Goal: Navigation & Orientation: Find specific page/section

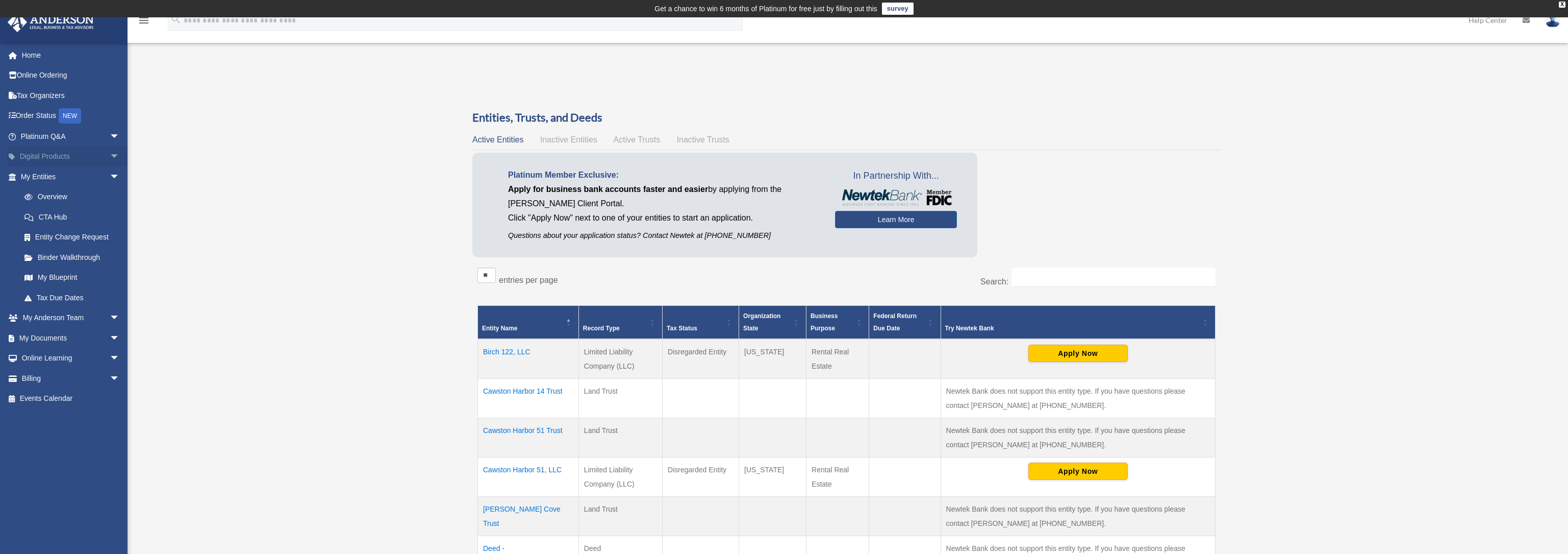
click at [110, 155] on span "arrow_drop_down" at bounding box center [119, 157] width 20 height 21
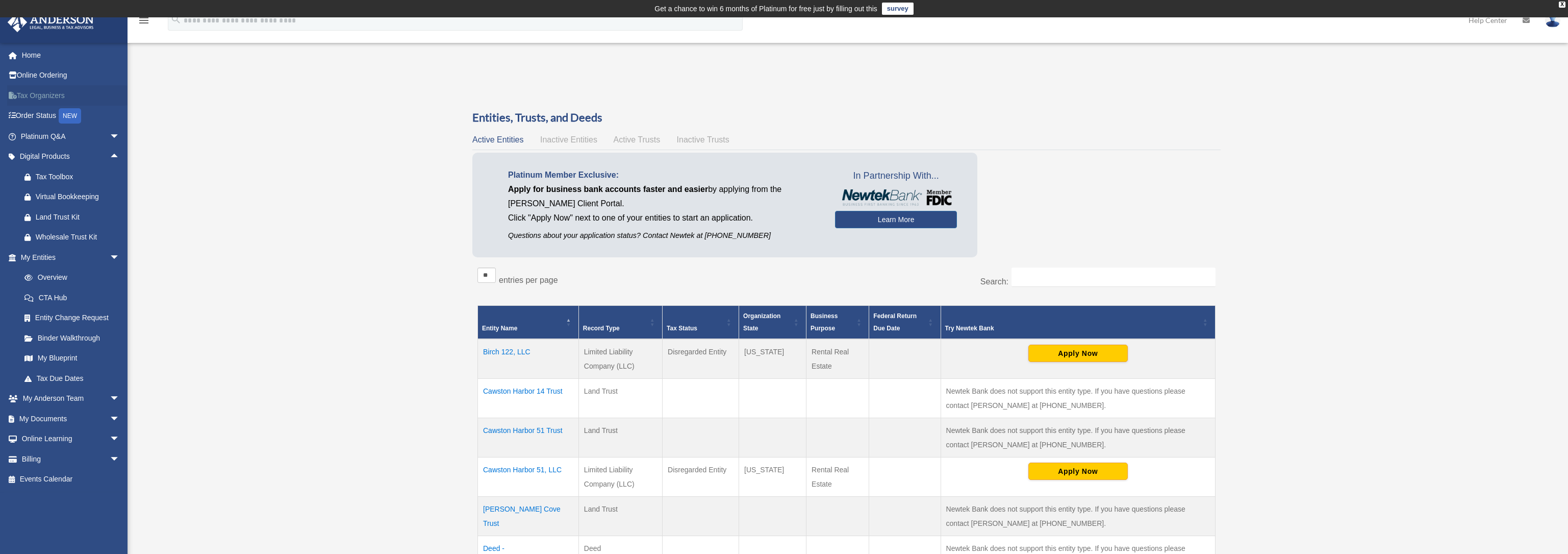
click at [40, 97] on link "Tax Organizers" at bounding box center [71, 95] width 128 height 20
click at [110, 339] on span "arrow_drop_down" at bounding box center [119, 338] width 20 height 21
click at [52, 400] on link "Forms Library" at bounding box center [75, 399] width 121 height 20
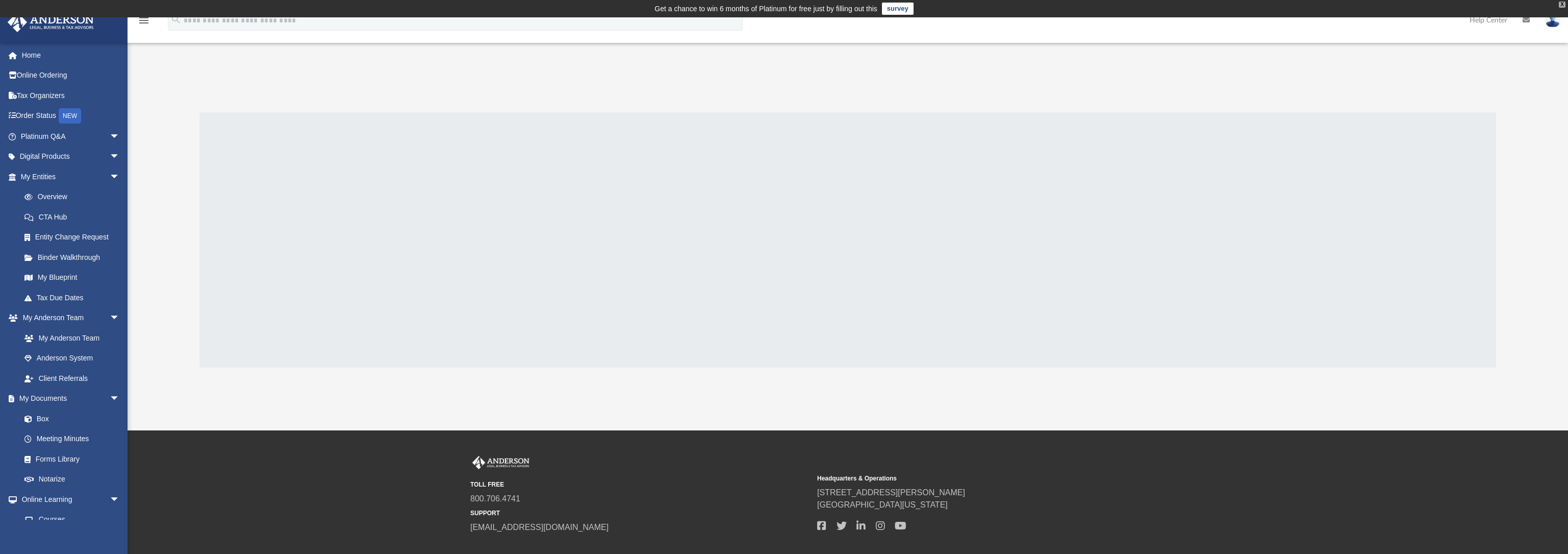
click at [1562, 5] on div "X" at bounding box center [1562, 5] width 7 height 6
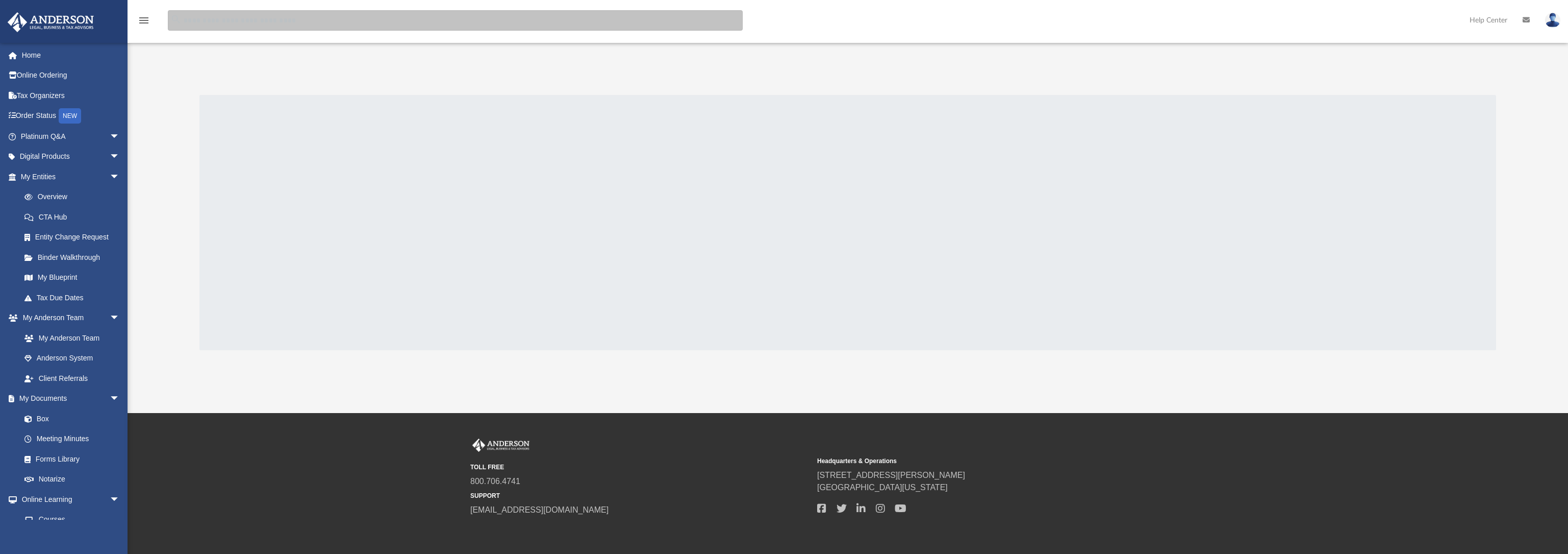
click at [499, 24] on input "search" at bounding box center [455, 20] width 575 height 20
type input "*****"
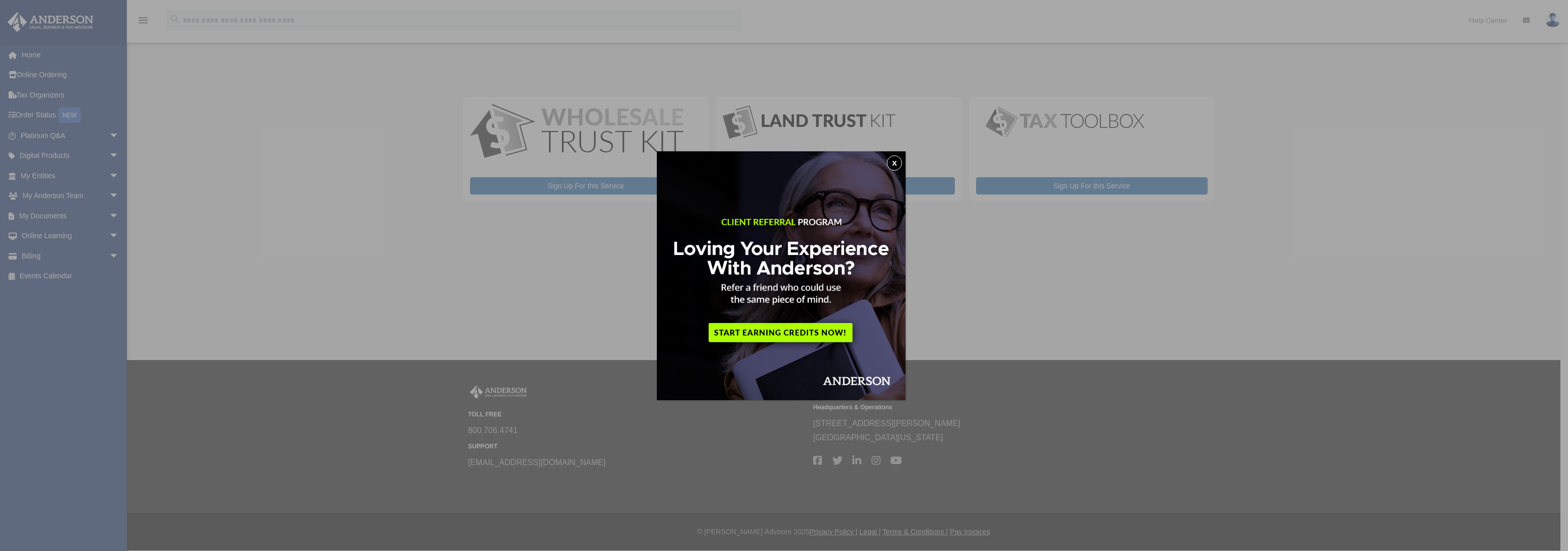
click at [896, 162] on button "x" at bounding box center [894, 163] width 15 height 15
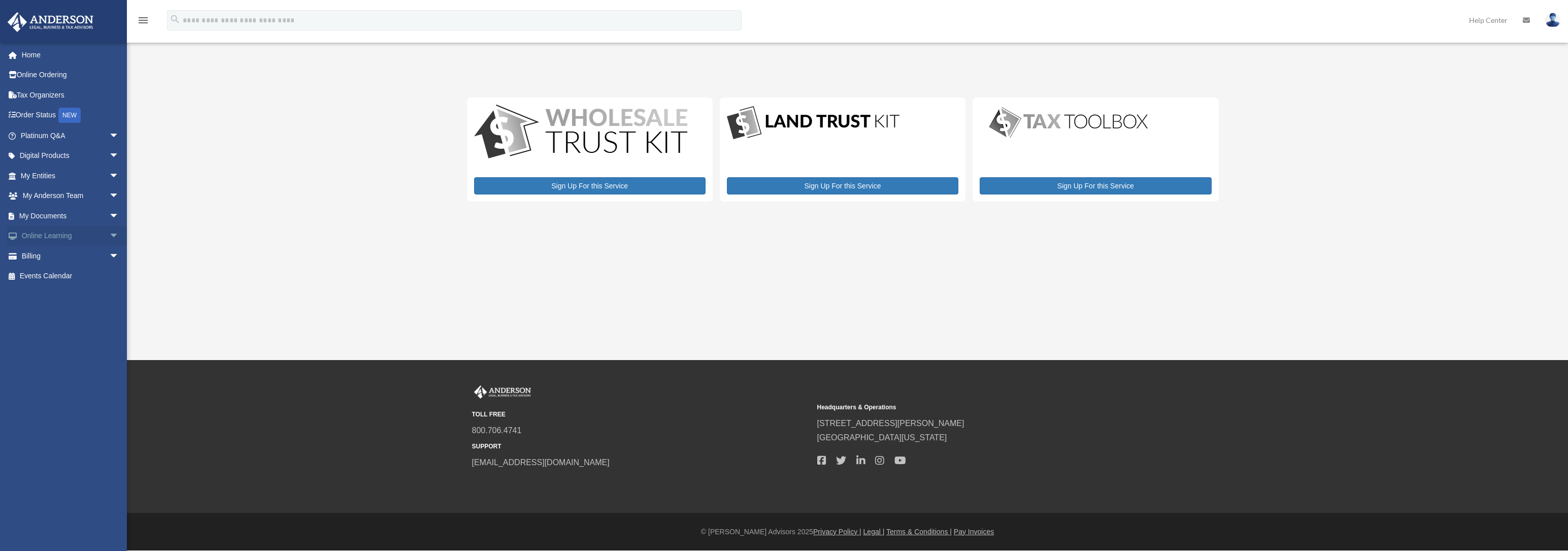
click at [109, 234] on span "arrow_drop_down" at bounding box center [119, 236] width 20 height 21
click at [48, 300] on link "Resources" at bounding box center [74, 296] width 121 height 20
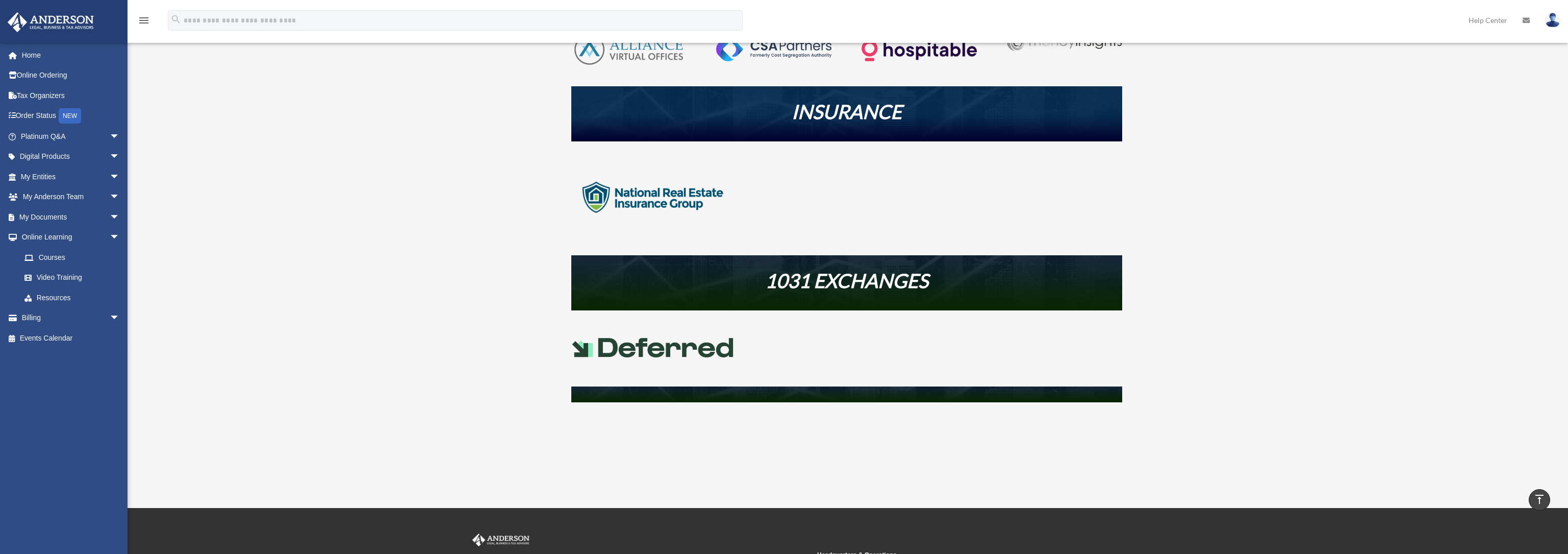
scroll to position [320, 0]
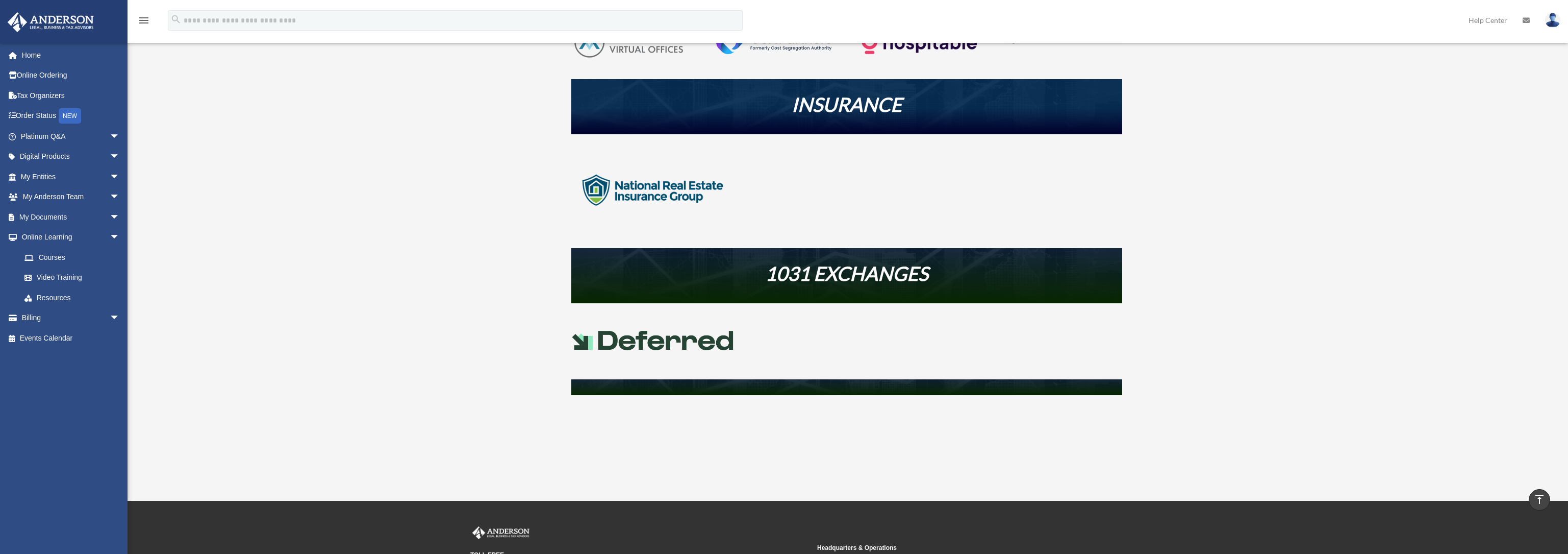
click at [842, 272] on em "1031 EXCHANGES" at bounding box center [847, 273] width 163 height 23
click at [657, 343] on img at bounding box center [653, 340] width 163 height 20
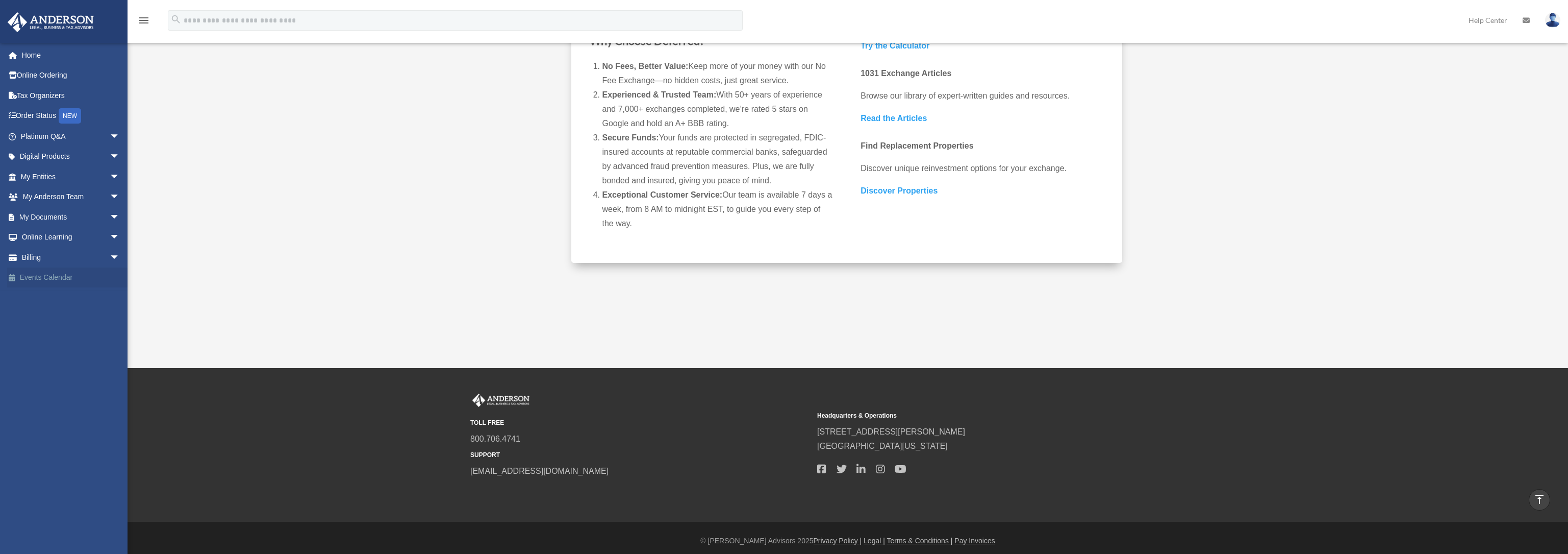
scroll to position [301, 0]
click at [32, 118] on link "Order Status NEW" at bounding box center [71, 116] width 128 height 21
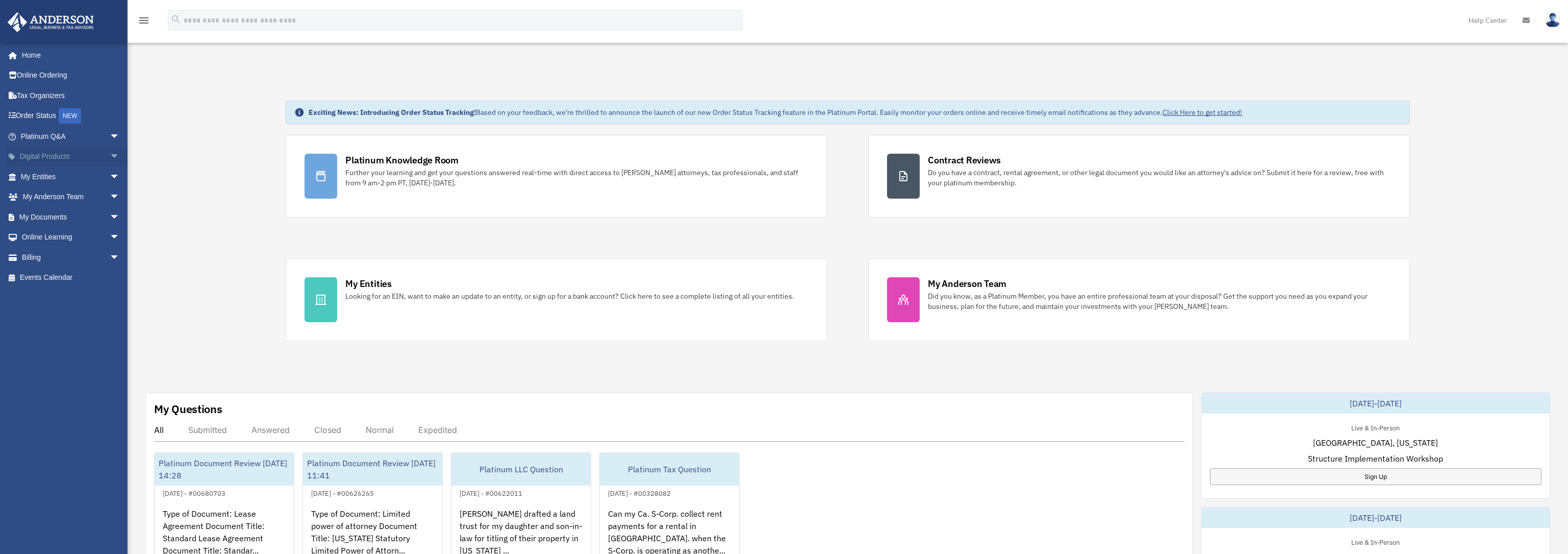
click at [110, 160] on span "arrow_drop_down" at bounding box center [119, 157] width 20 height 21
click at [39, 255] on link "My Entities arrow_drop_down" at bounding box center [71, 257] width 128 height 20
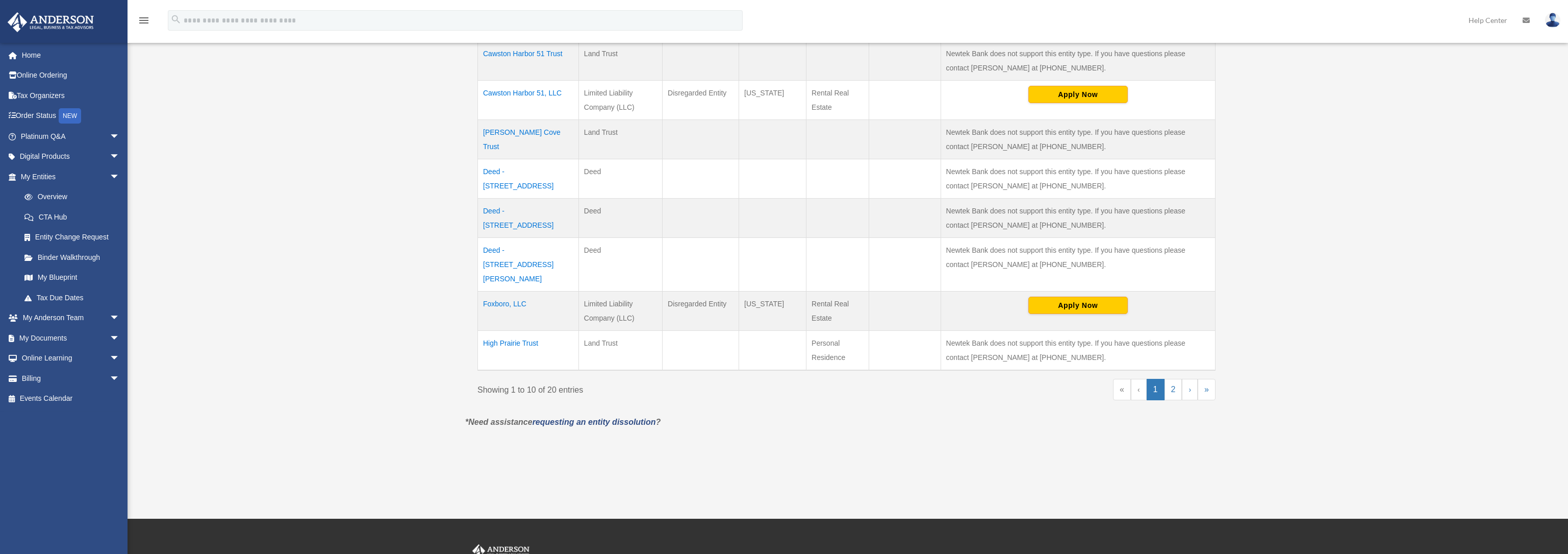
scroll to position [366, 0]
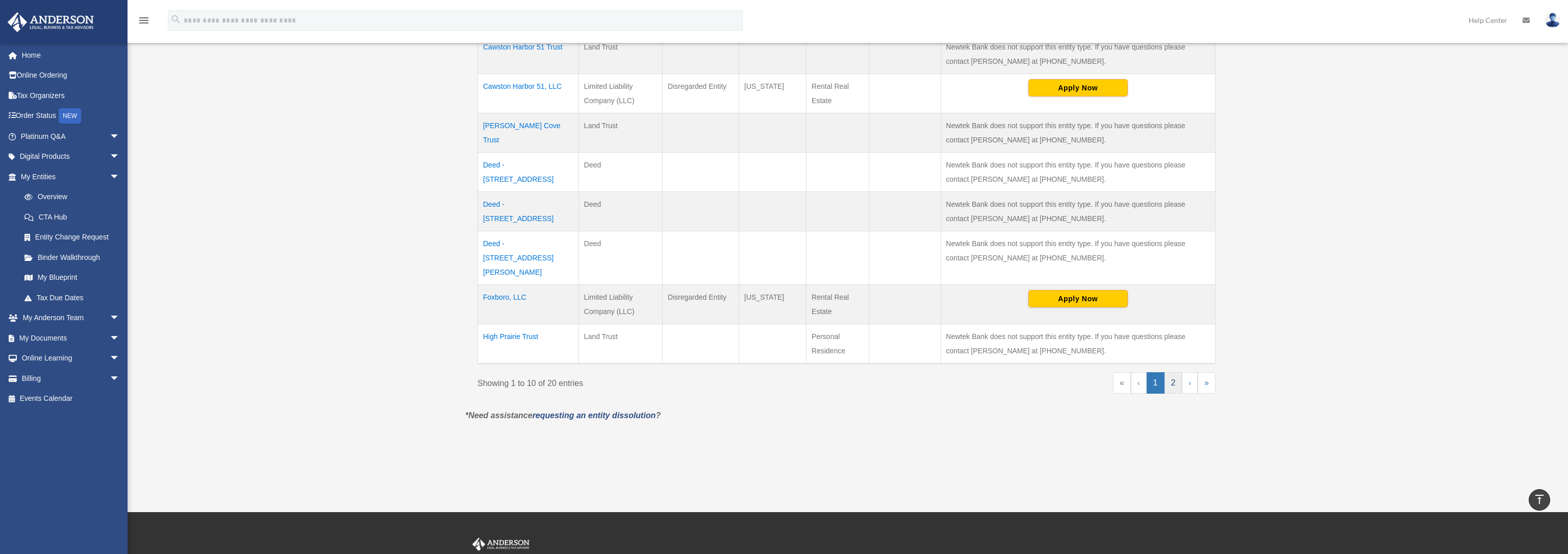
click at [1174, 372] on link "2" at bounding box center [1173, 383] width 18 height 21
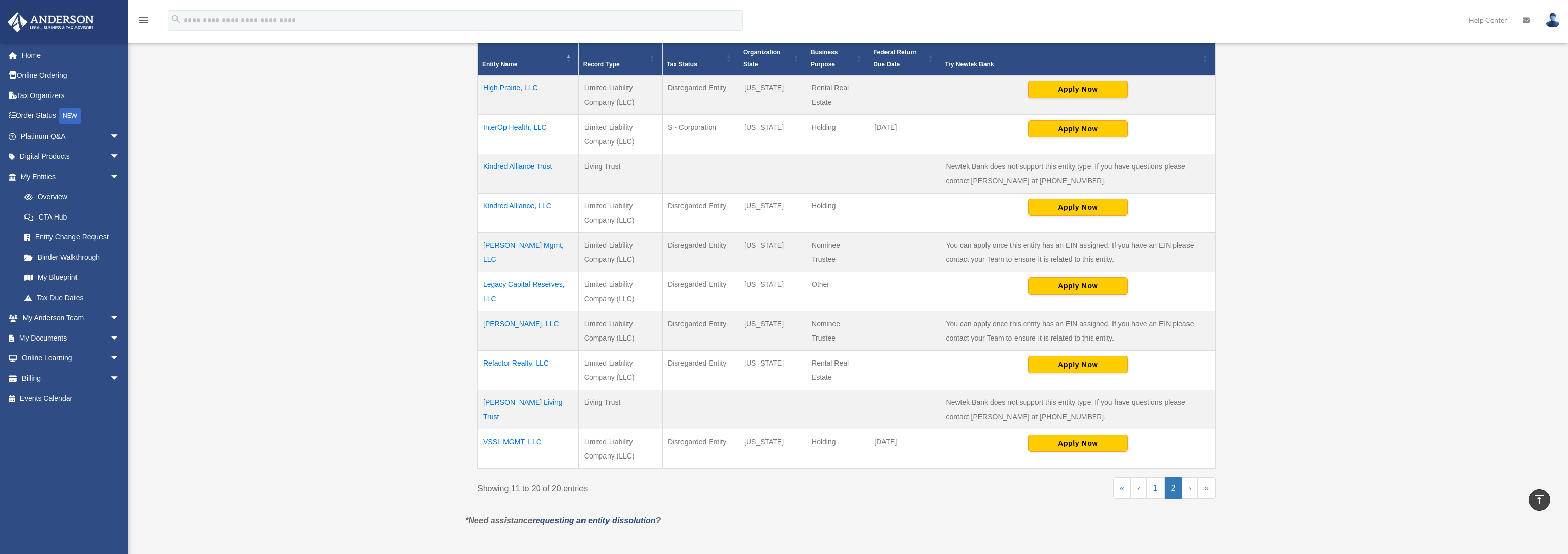
scroll to position [245, 0]
